Goal: Task Accomplishment & Management: Use online tool/utility

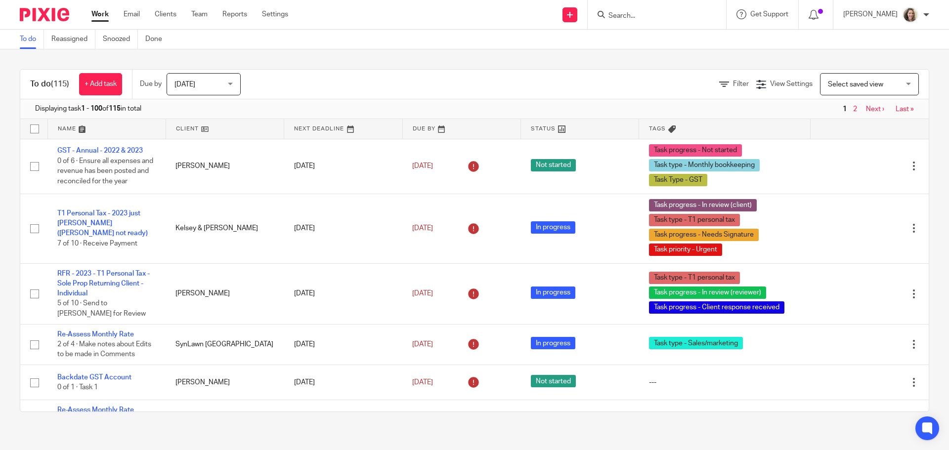
click at [843, 82] on span "Select saved view" at bounding box center [855, 84] width 55 height 7
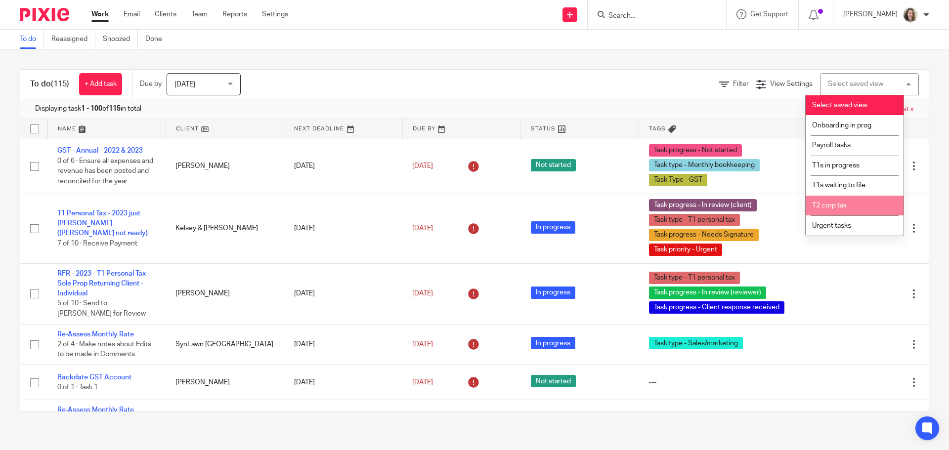
click at [849, 210] on li "T2 corp tax" at bounding box center [855, 206] width 98 height 20
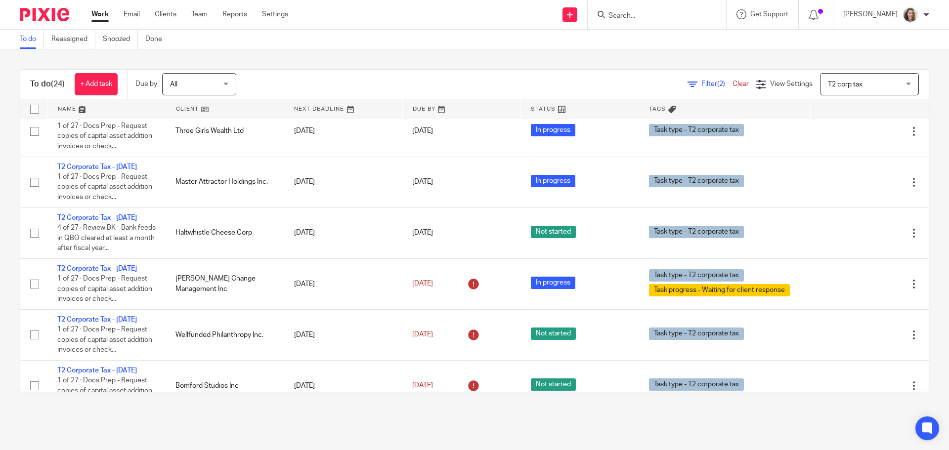
scroll to position [890, 0]
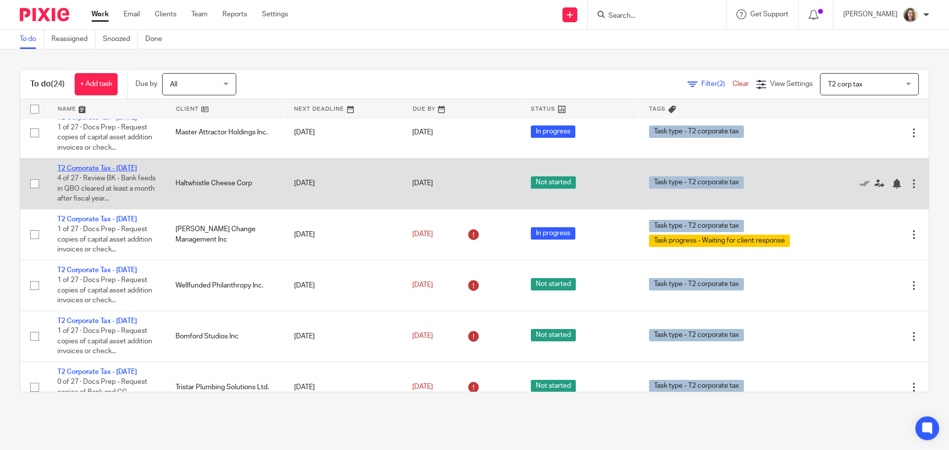
click at [101, 172] on link "T2 Corporate Tax - [DATE]" at bounding box center [97, 168] width 80 height 7
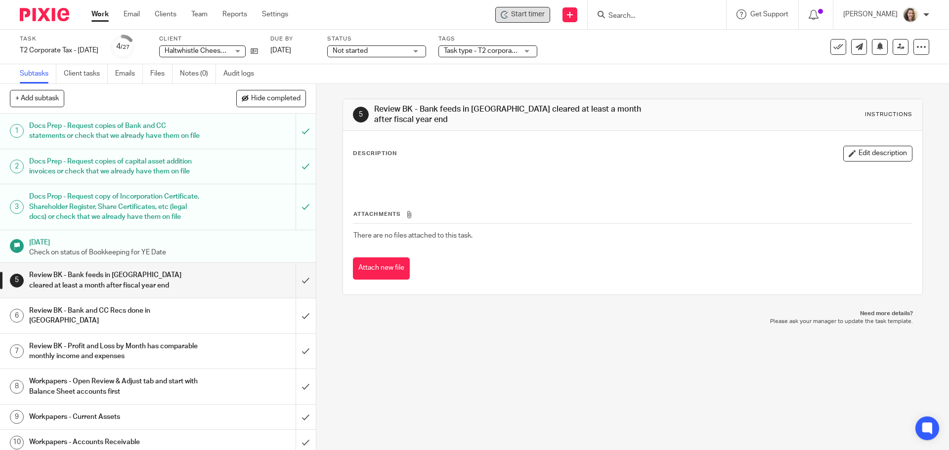
click at [531, 14] on span "Start timer" at bounding box center [528, 14] width 34 height 10
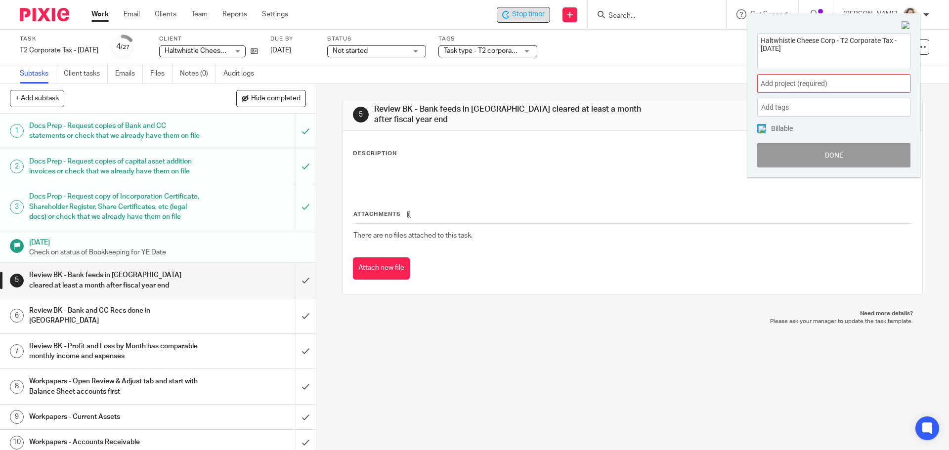
click at [853, 85] on span "Add project (required) :" at bounding box center [823, 84] width 125 height 10
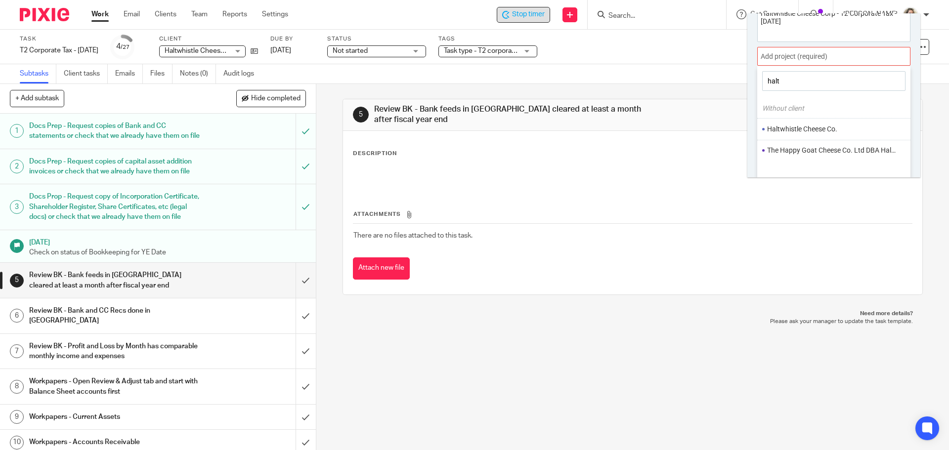
scroll to position [49, 0]
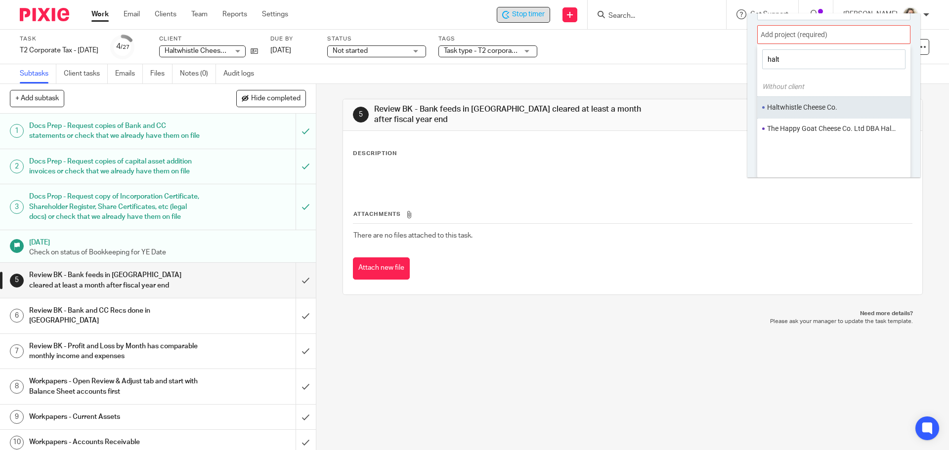
type input "halt"
click at [831, 110] on li "Haltwhistle Cheese Co." at bounding box center [831, 107] width 129 height 10
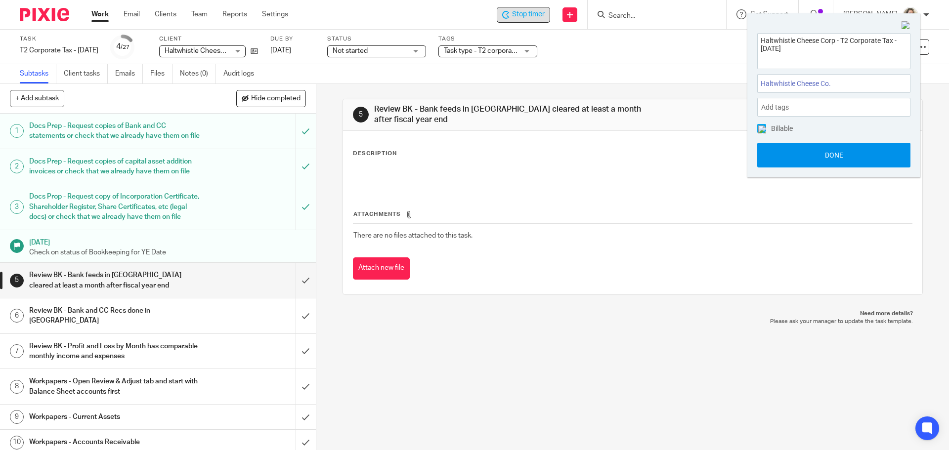
click at [837, 155] on button "Done" at bounding box center [833, 155] width 153 height 25
